Goal: Navigation & Orientation: Find specific page/section

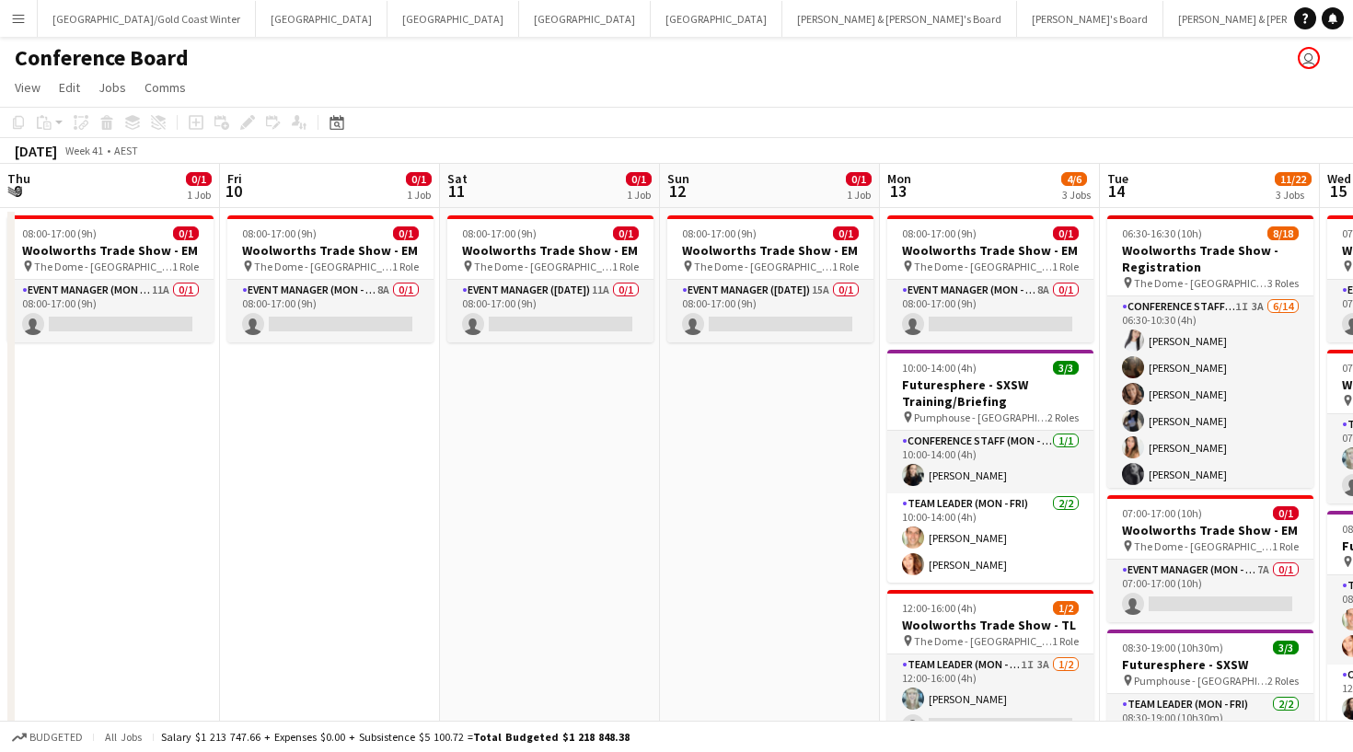
scroll to position [0, 582]
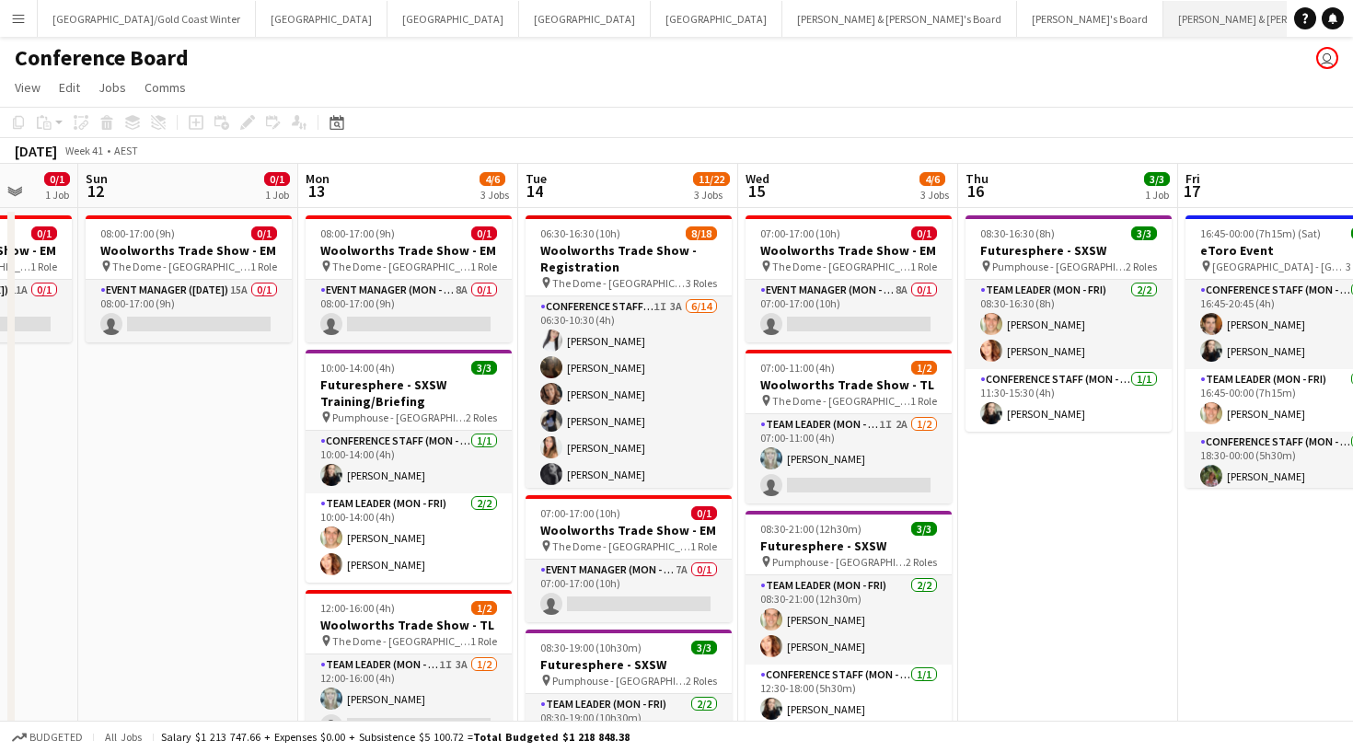
click at [1164, 34] on button "[PERSON_NAME] & [PERSON_NAME]'s Board Close" at bounding box center [1281, 19] width 235 height 36
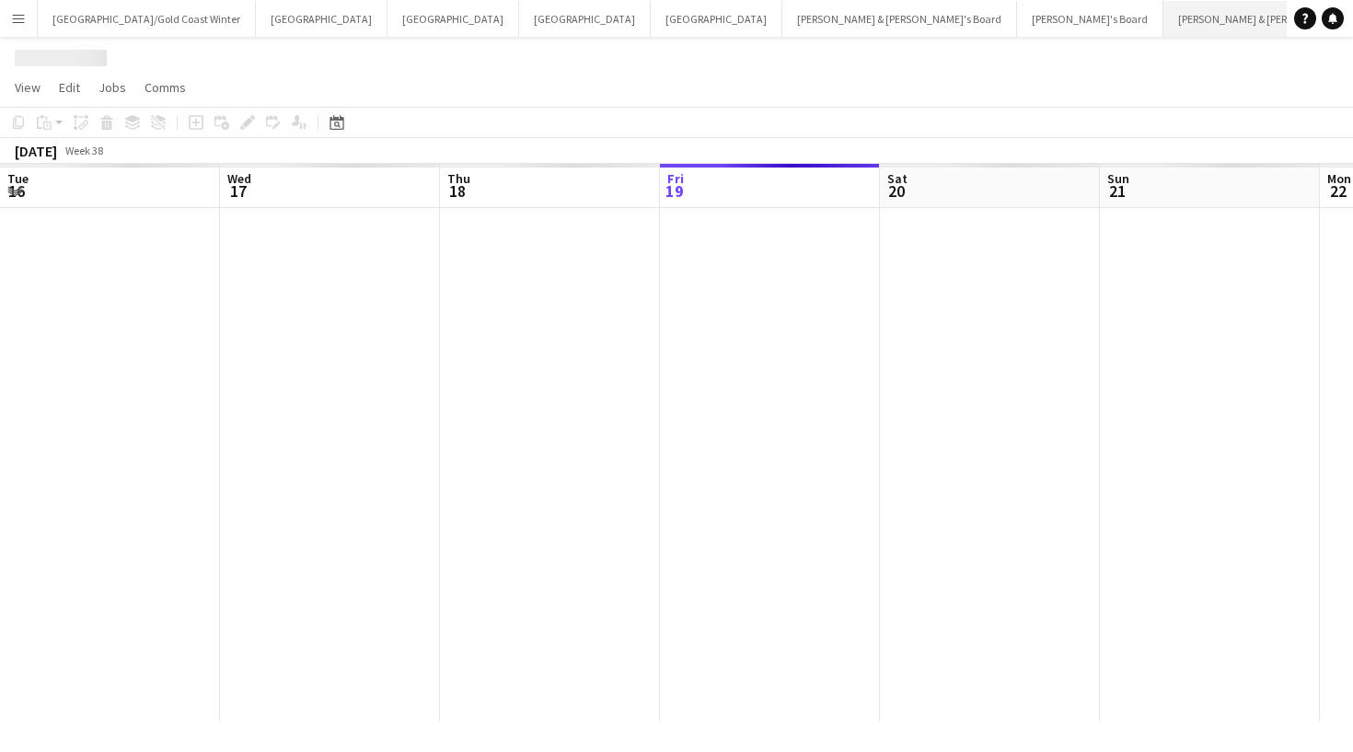
scroll to position [0, 440]
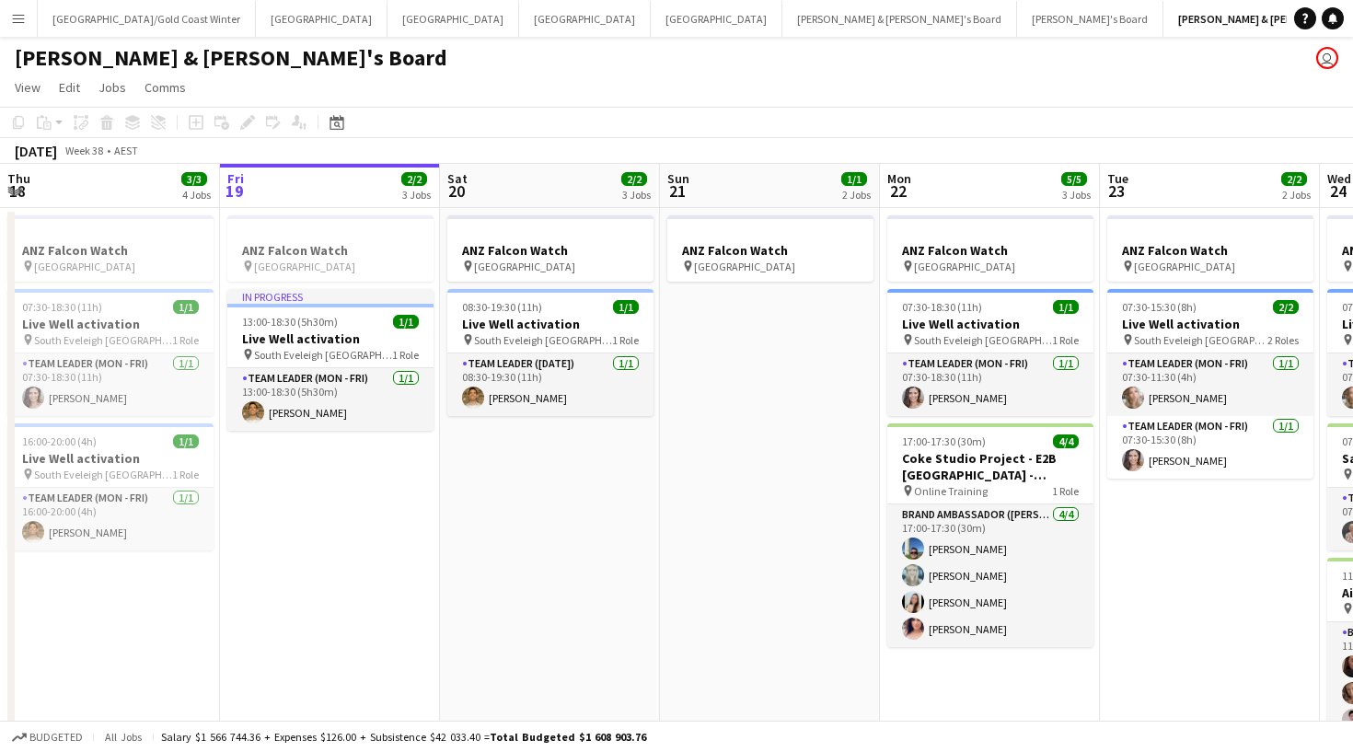
click at [206, 37] on div "[PERSON_NAME] & [PERSON_NAME]'s Board user" at bounding box center [676, 54] width 1353 height 35
click at [256, 32] on button "Sydney Close" at bounding box center [322, 19] width 132 height 36
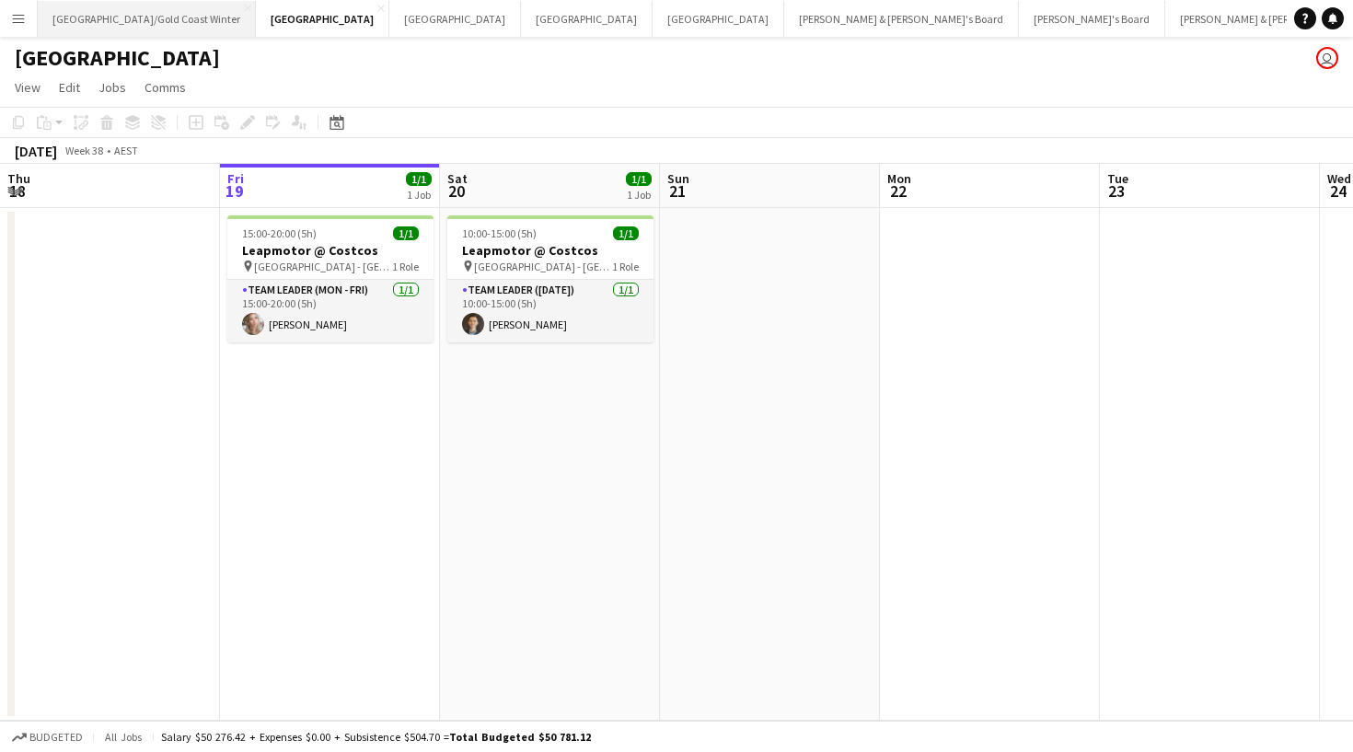
click at [125, 7] on button "[GEOGRAPHIC_DATA]/[GEOGRAPHIC_DATA] Winter Close" at bounding box center [147, 19] width 218 height 36
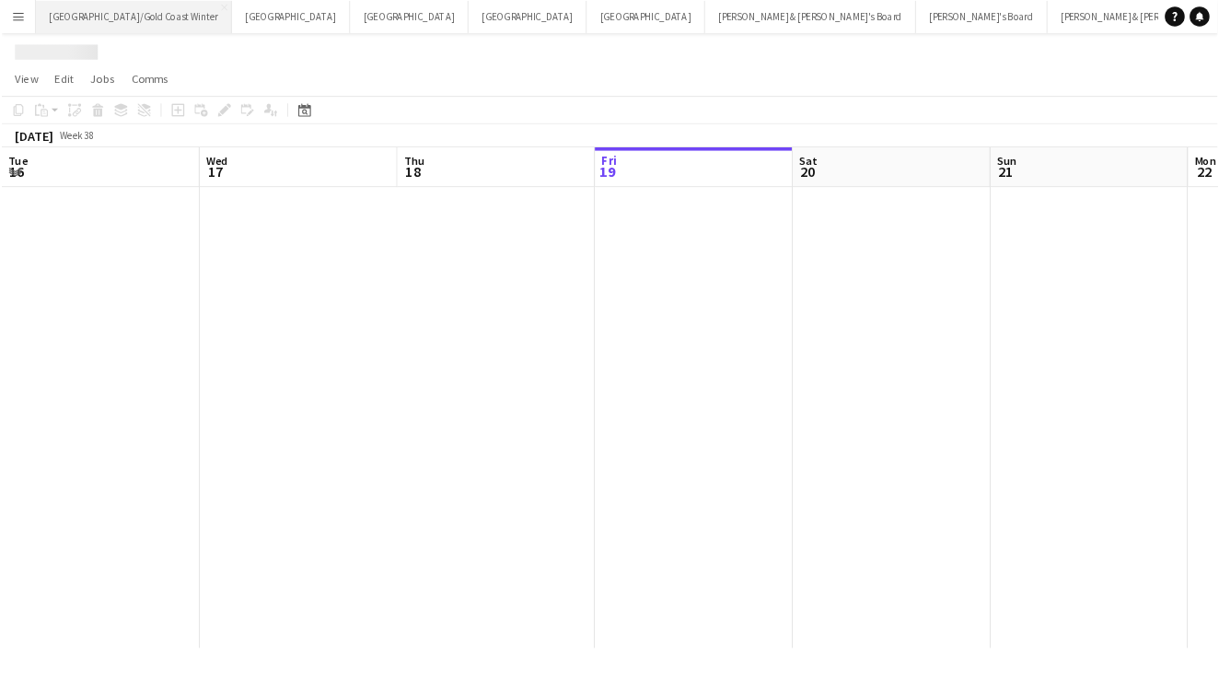
scroll to position [0, 440]
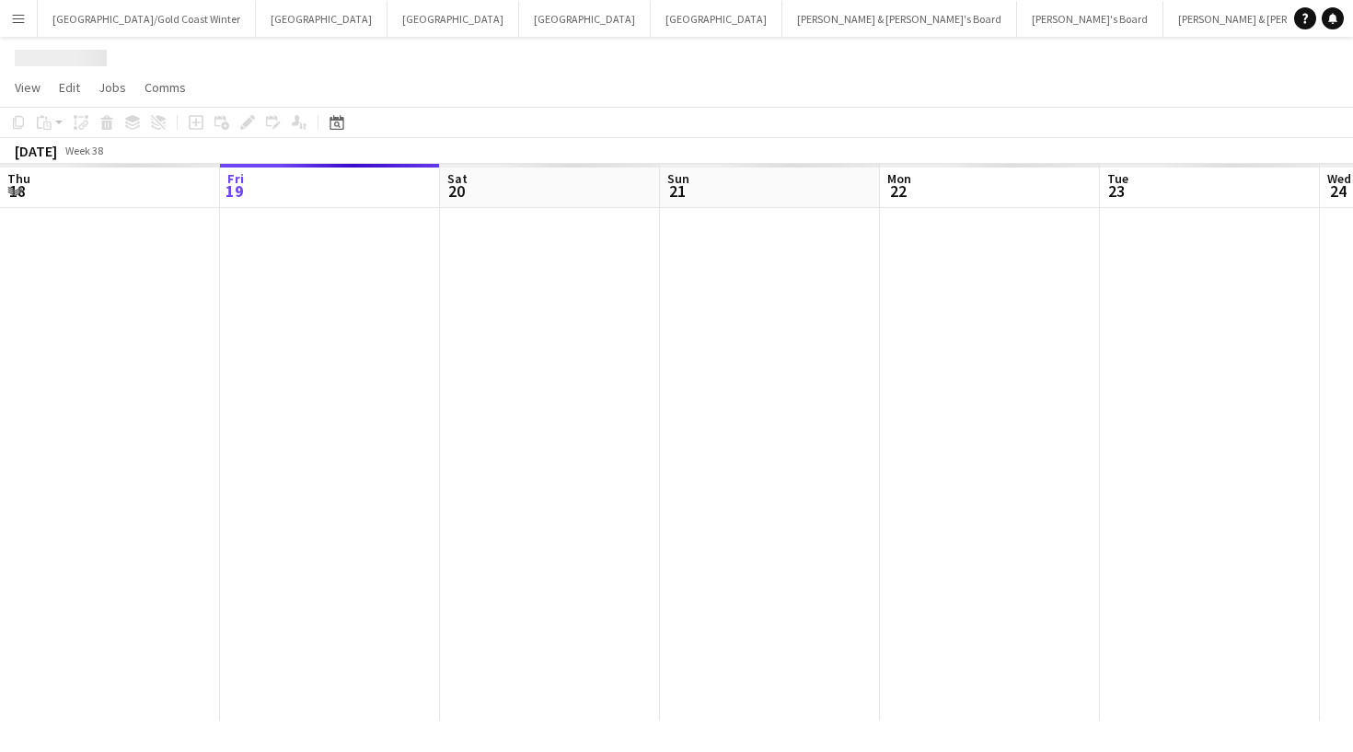
click at [13, 12] on app-icon "Menu" at bounding box center [18, 18] width 15 height 15
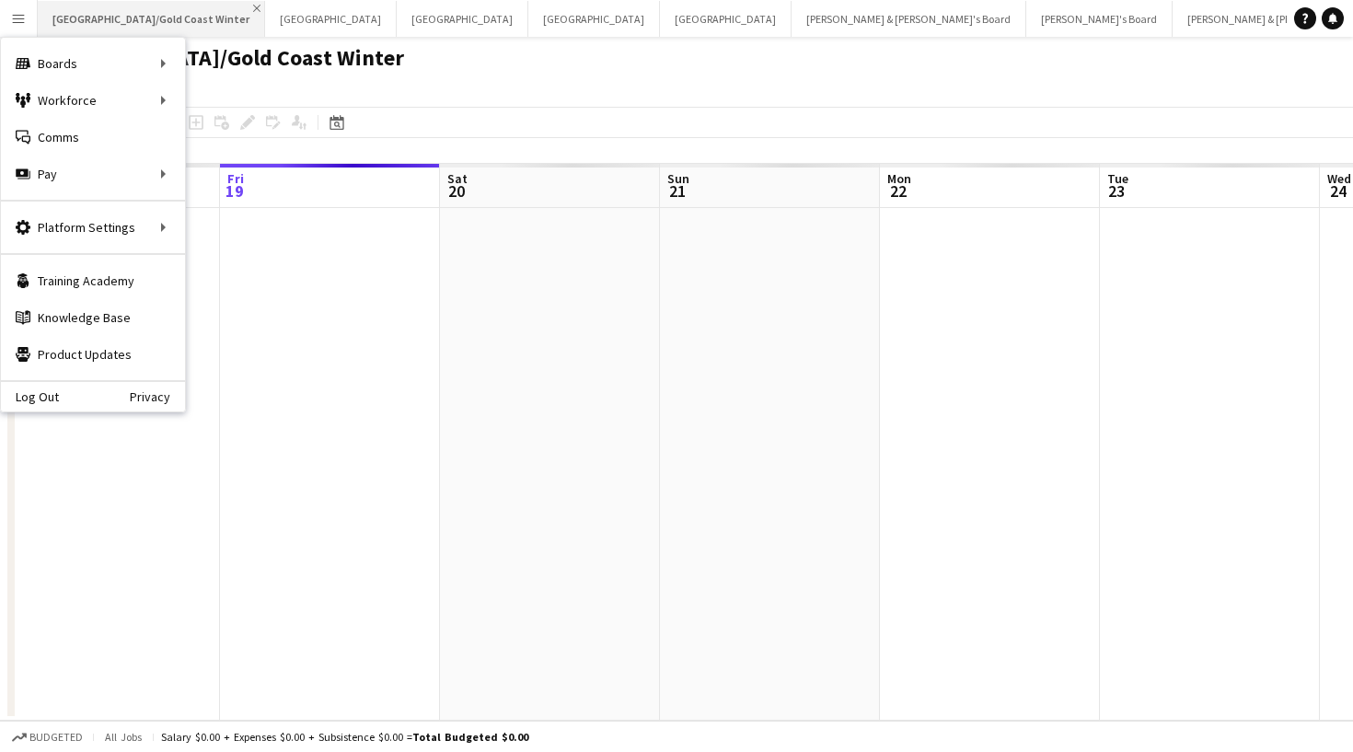
click at [253, 6] on app-icon "Close" at bounding box center [256, 8] width 7 height 7
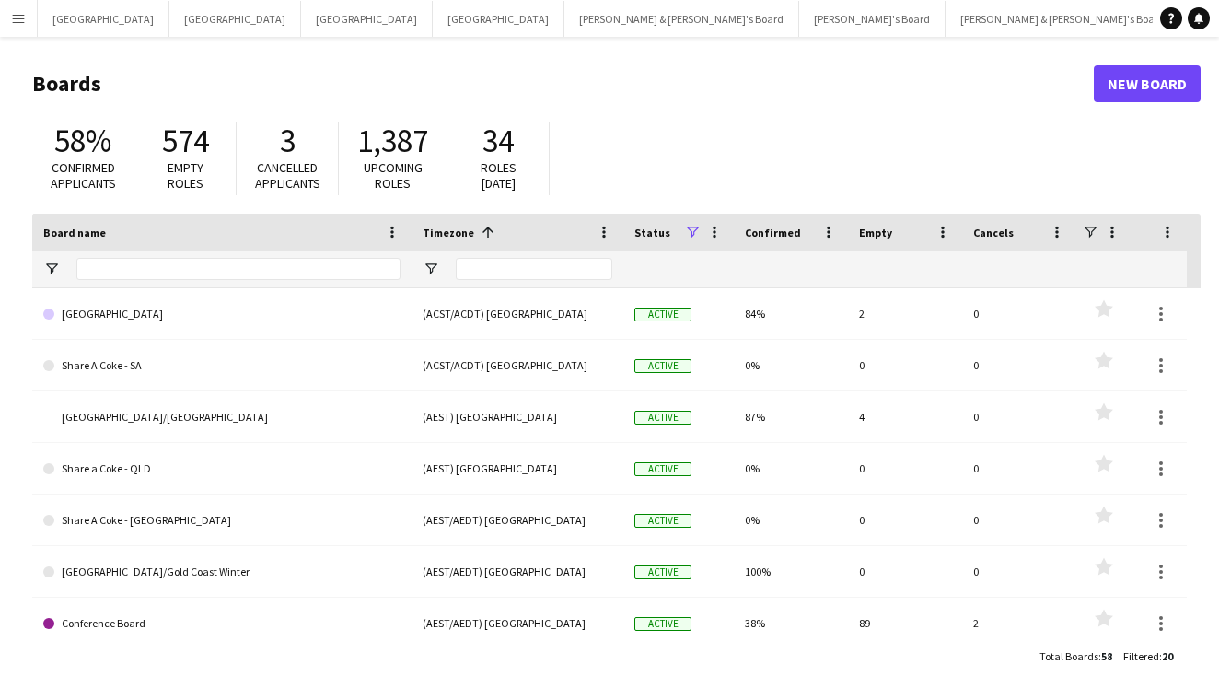
click at [28, 29] on button "Menu" at bounding box center [18, 18] width 37 height 37
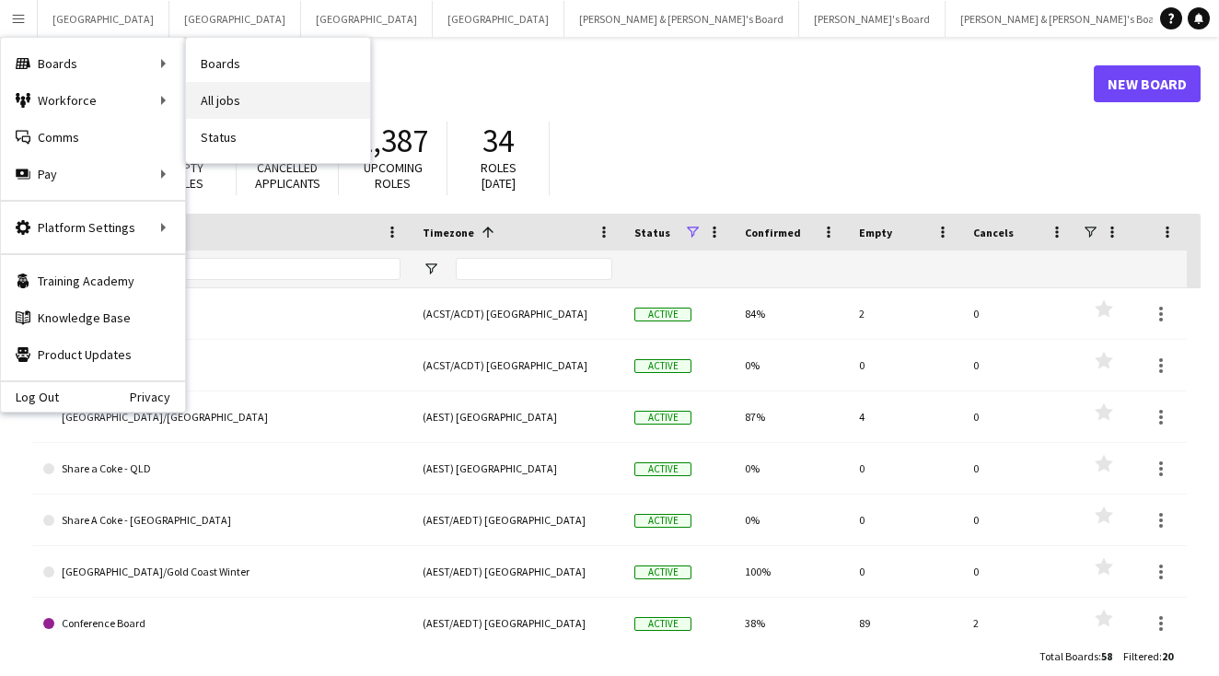
click at [239, 100] on link "All jobs" at bounding box center [278, 100] width 184 height 37
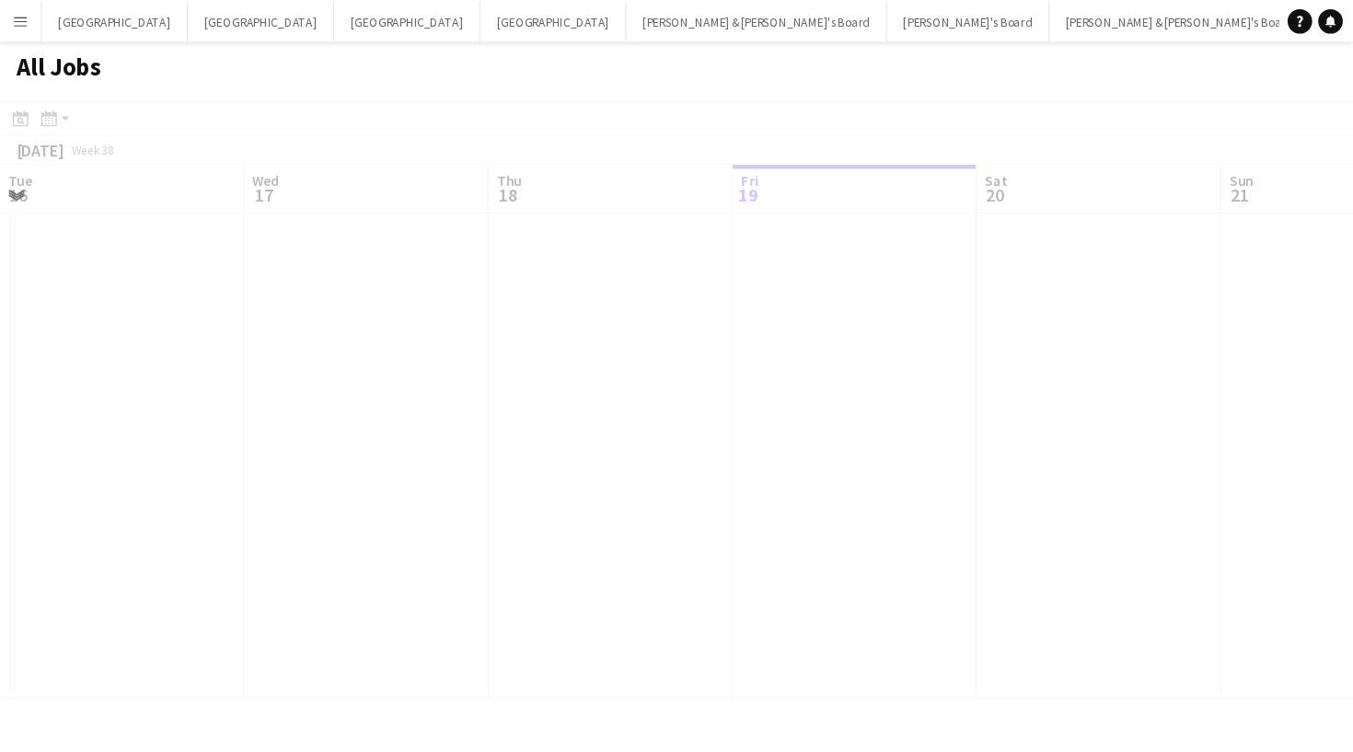
scroll to position [0, 440]
click at [25, 23] on app-icon "Menu" at bounding box center [18, 18] width 15 height 15
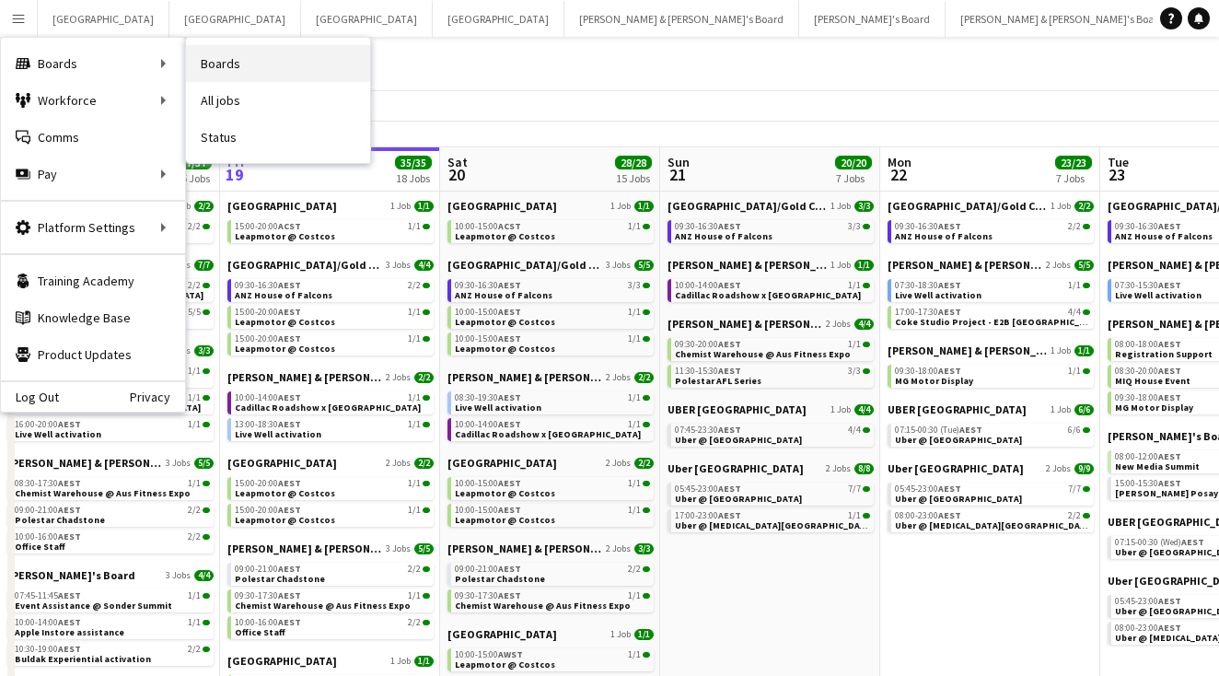
click at [227, 72] on link "Boards" at bounding box center [278, 63] width 184 height 37
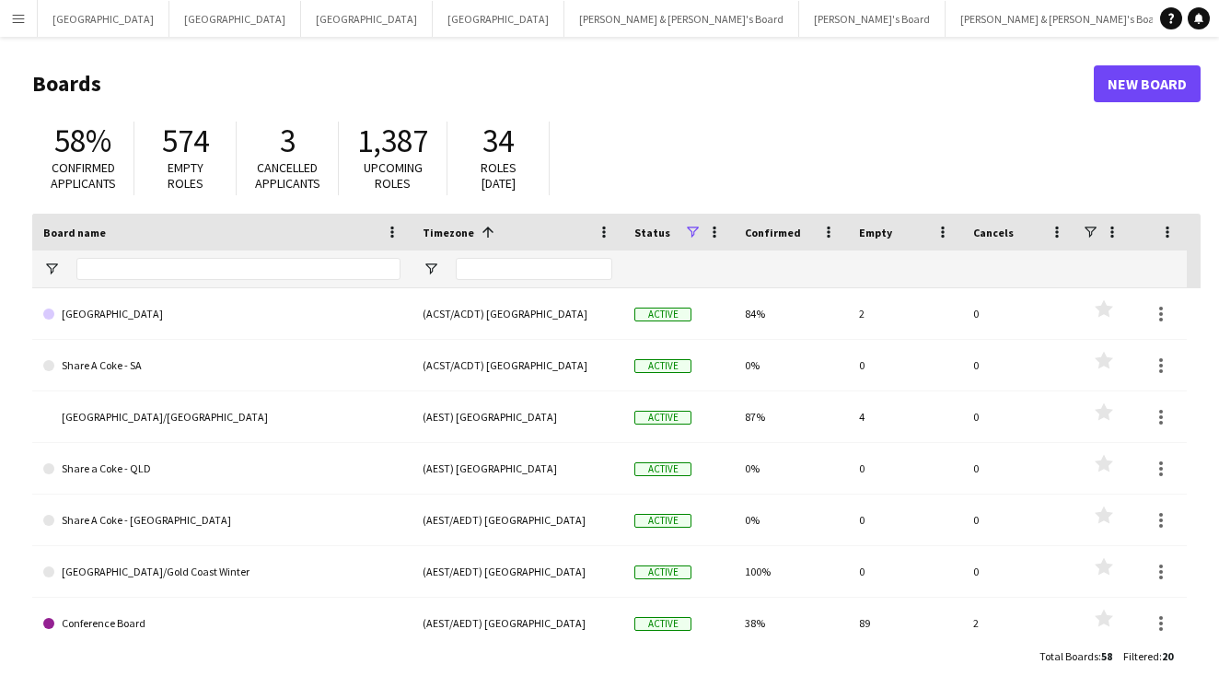
click at [19, 26] on button "Menu" at bounding box center [18, 18] width 37 height 37
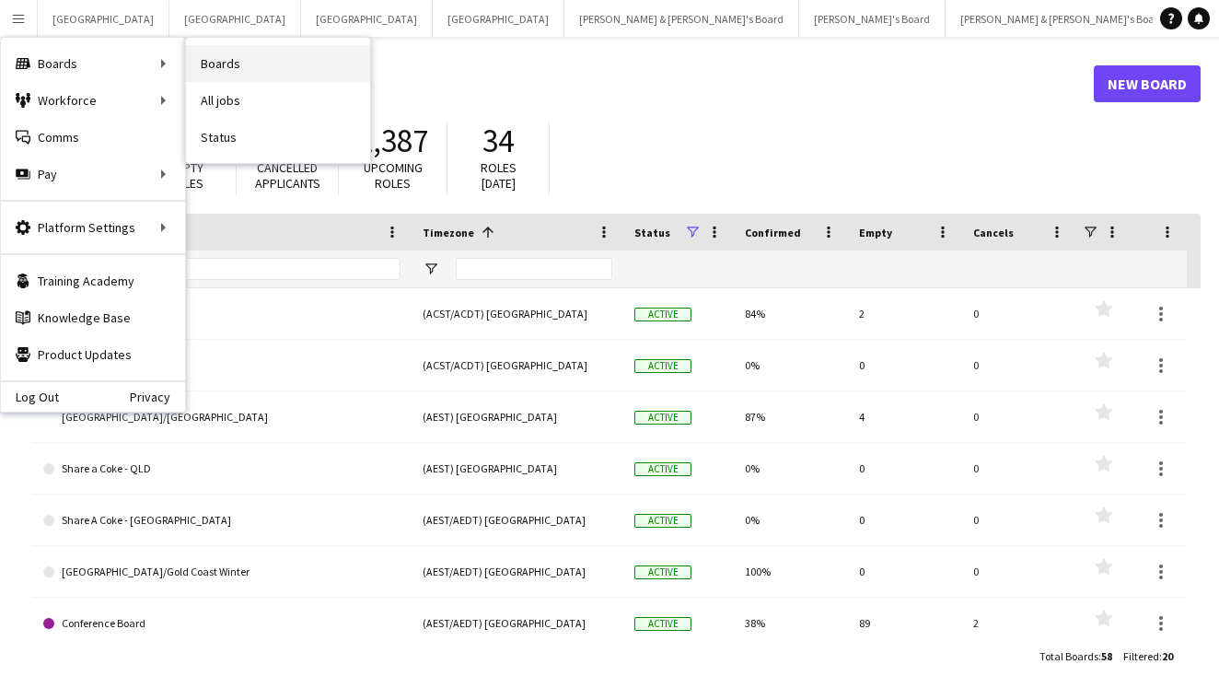
click at [226, 65] on link "Boards" at bounding box center [278, 63] width 184 height 37
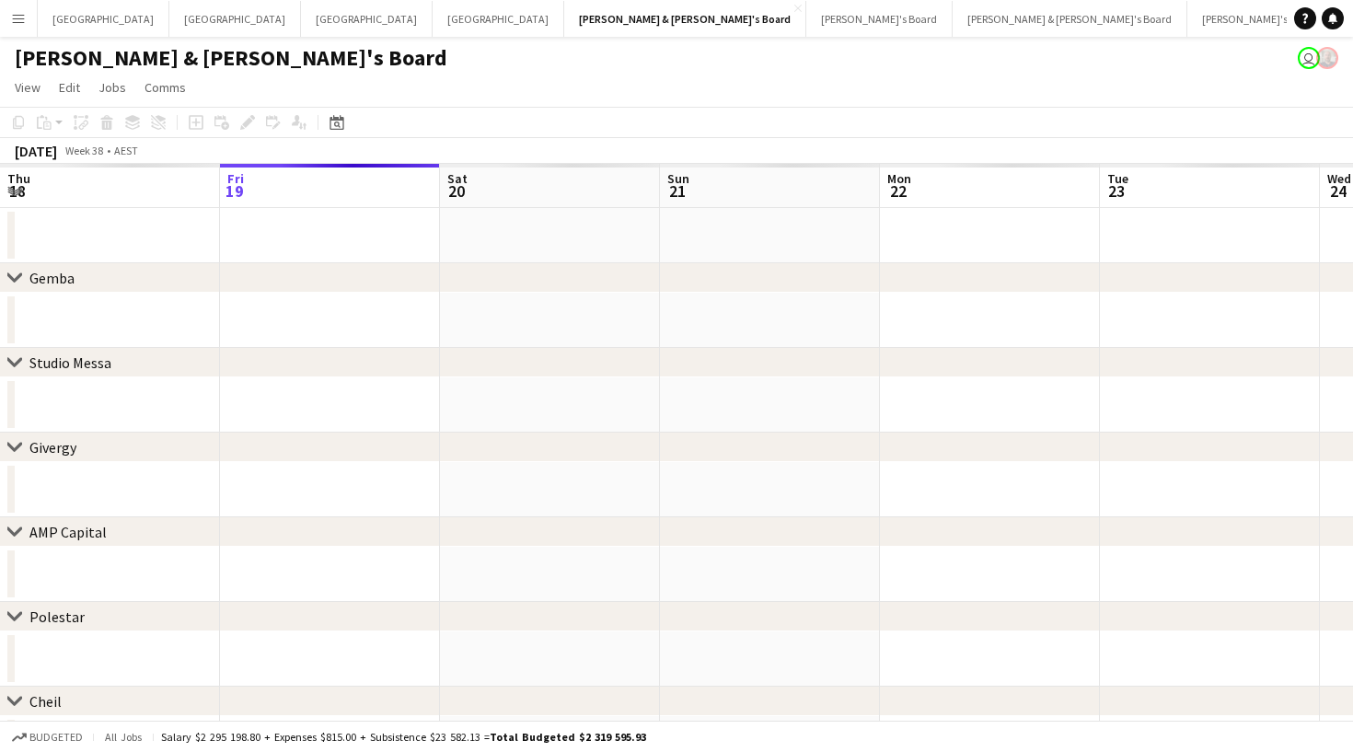
scroll to position [0, 481]
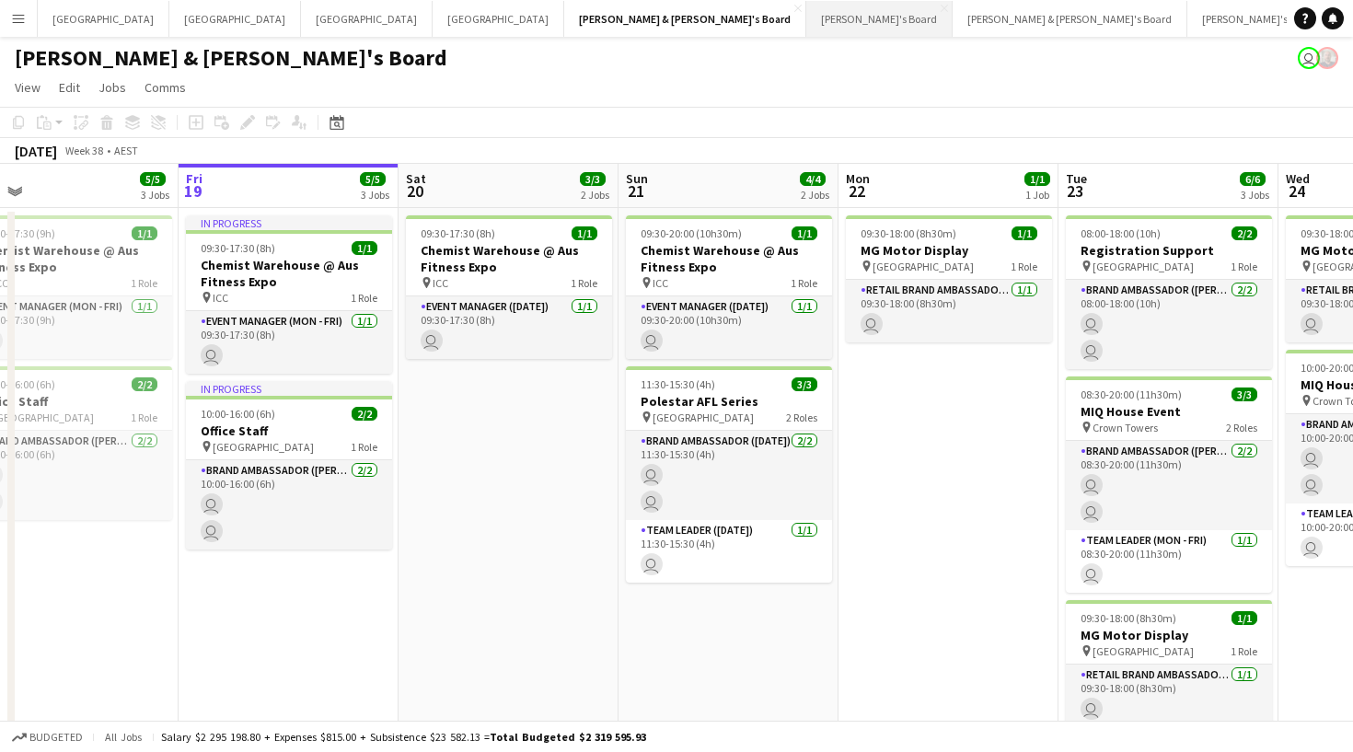
click at [806, 26] on button "Tennille's Board Close" at bounding box center [879, 19] width 146 height 36
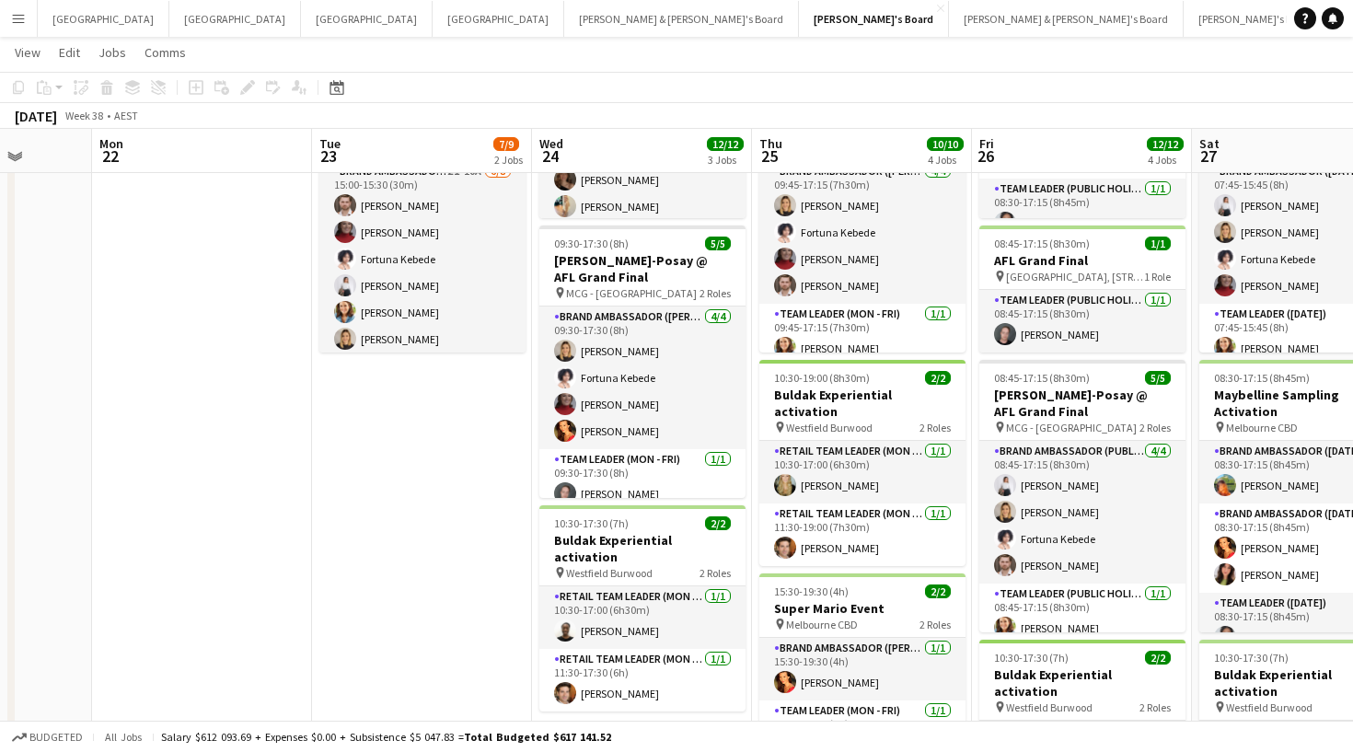
scroll to position [0, 568]
